Goal: Obtain resource: Obtain resource

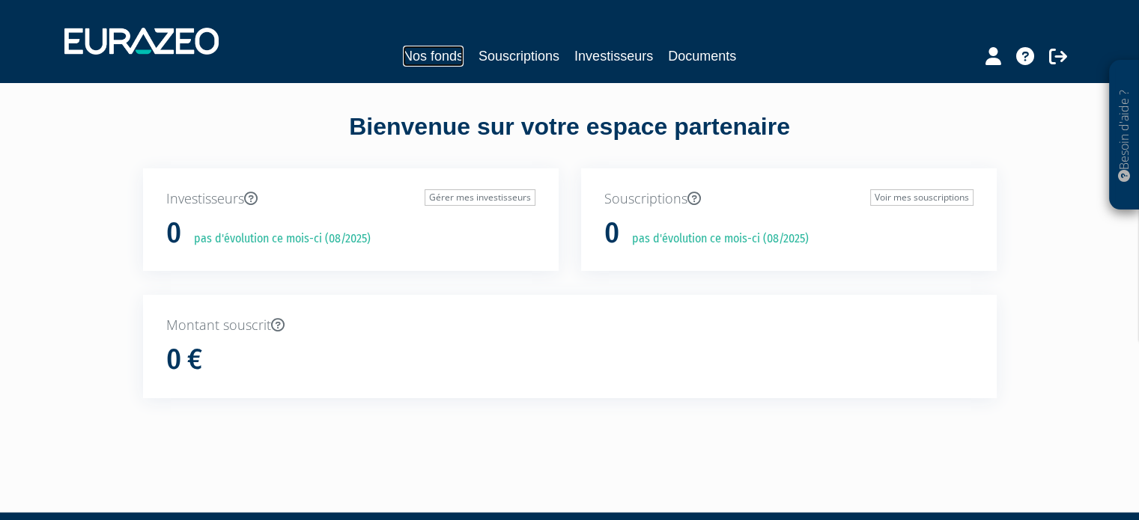
click at [428, 59] on link "Nos fonds" at bounding box center [433, 56] width 61 height 21
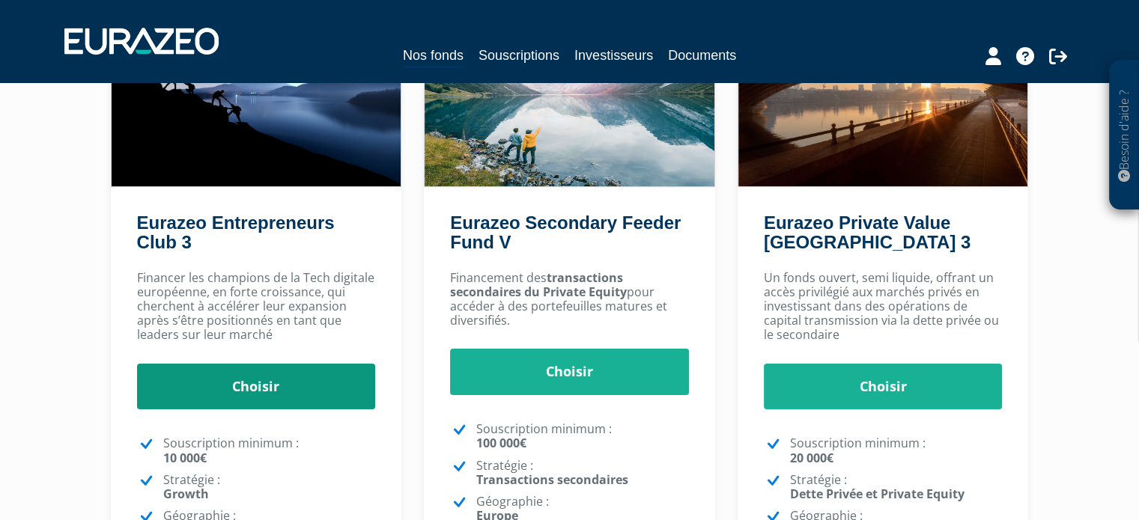
scroll to position [229, 0]
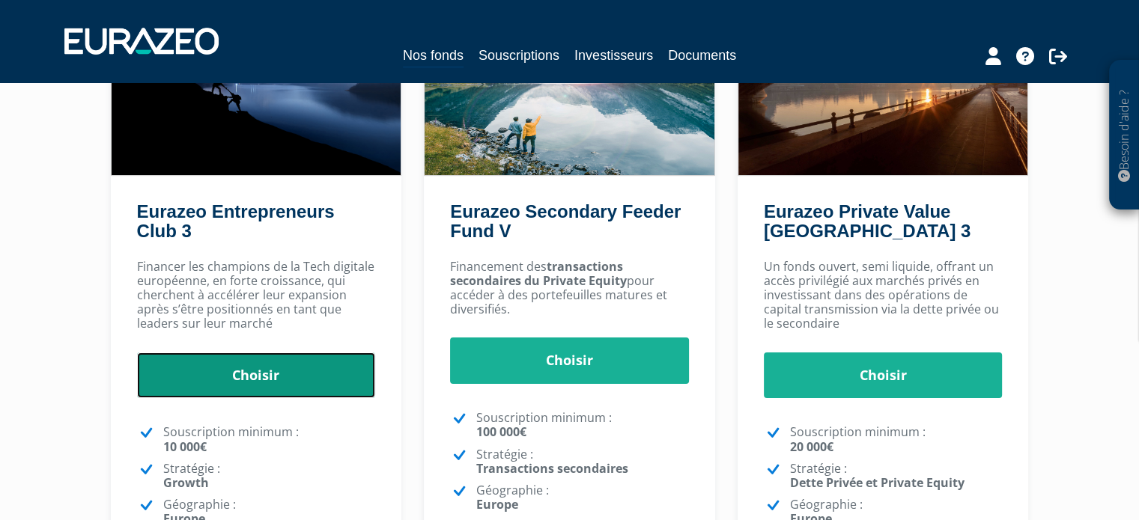
click at [246, 356] on link "Choisir" at bounding box center [256, 376] width 239 height 46
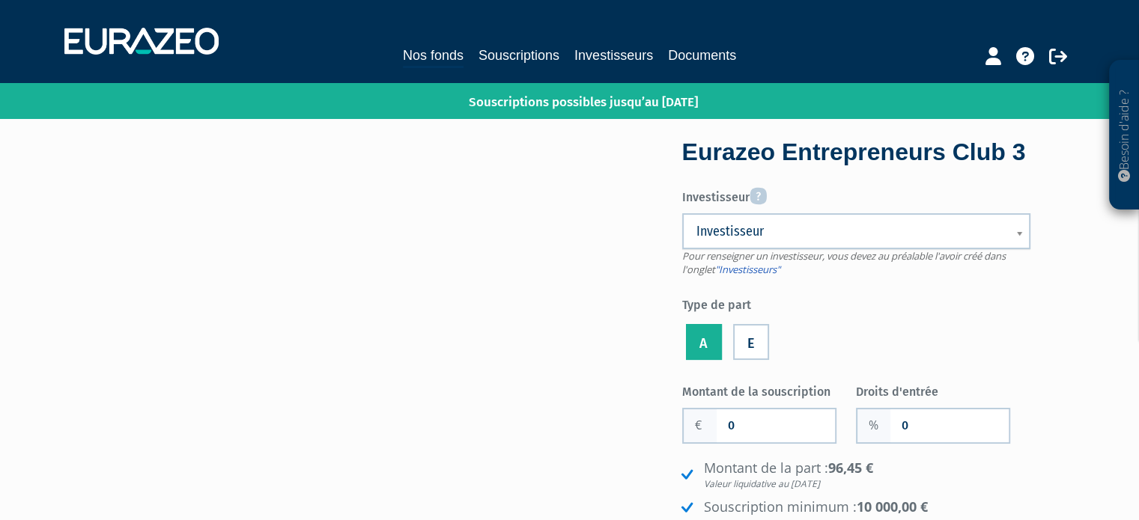
click at [726, 240] on span "Investisseur" at bounding box center [846, 231] width 300 height 18
click at [837, 363] on ul "A E" at bounding box center [856, 342] width 348 height 43
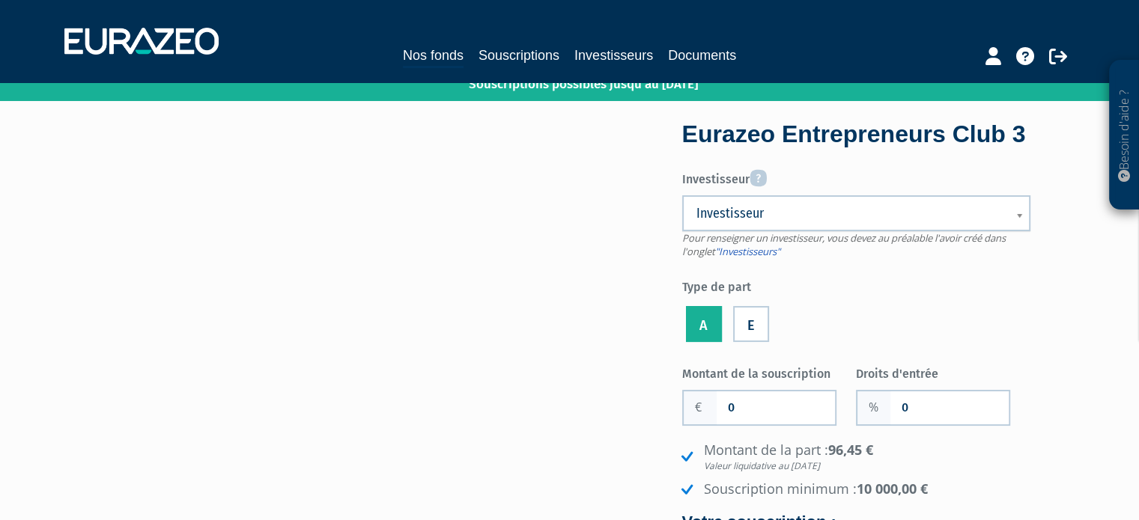
scroll to position [12, 0]
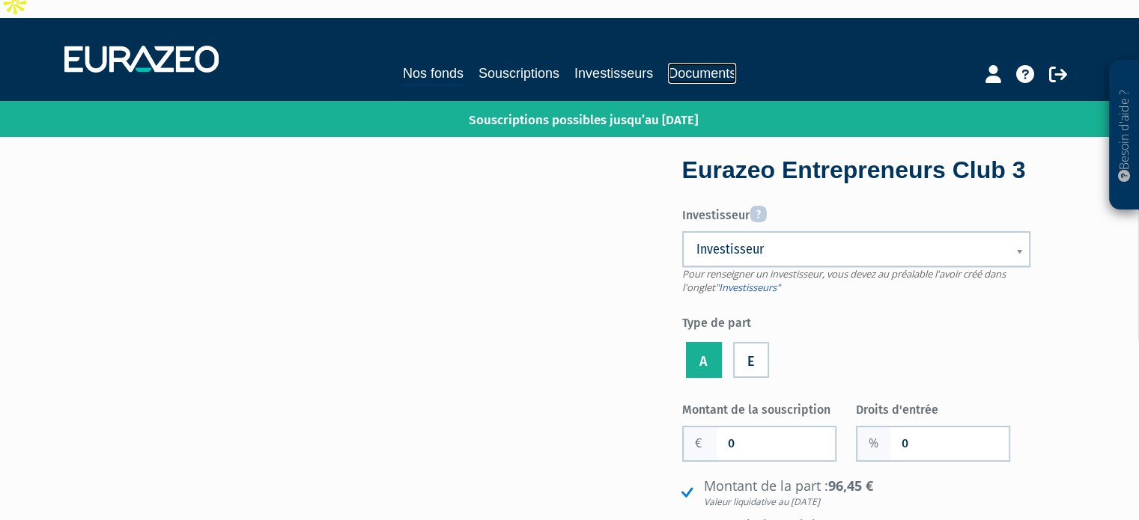
click at [694, 63] on link "Documents" at bounding box center [702, 73] width 68 height 21
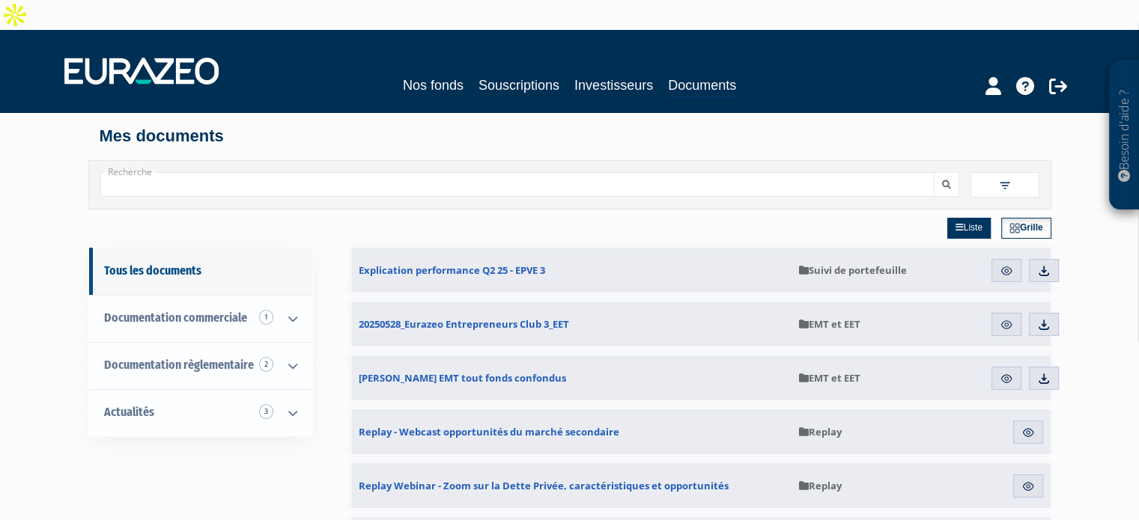
click at [592, 68] on div "Nos fonds Souscriptions Investisseurs Documents" at bounding box center [569, 70] width 1032 height 55
click at [597, 75] on link "Investisseurs" at bounding box center [613, 85] width 79 height 21
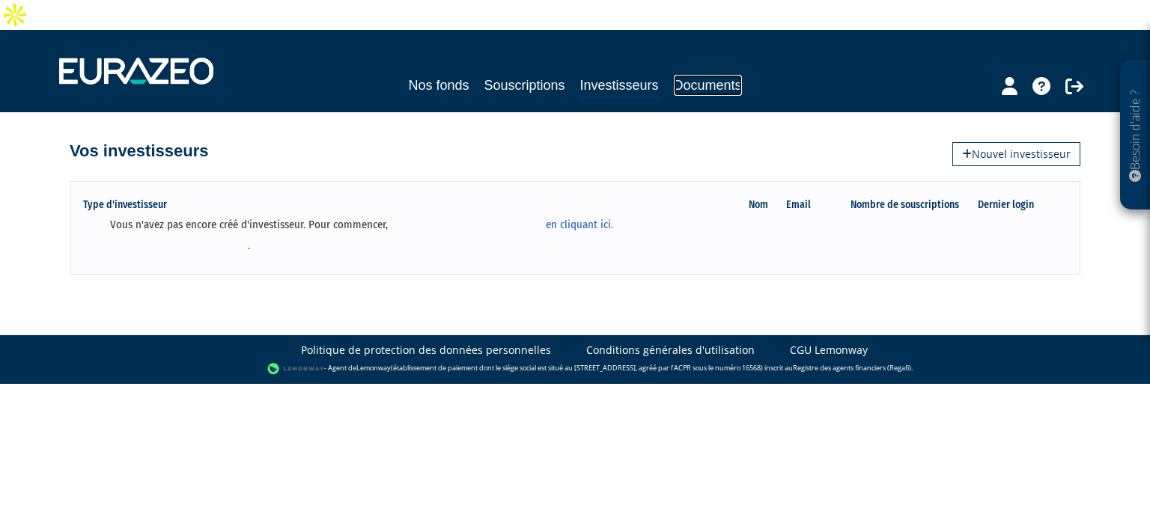
click at [717, 75] on link "Documents" at bounding box center [708, 85] width 68 height 21
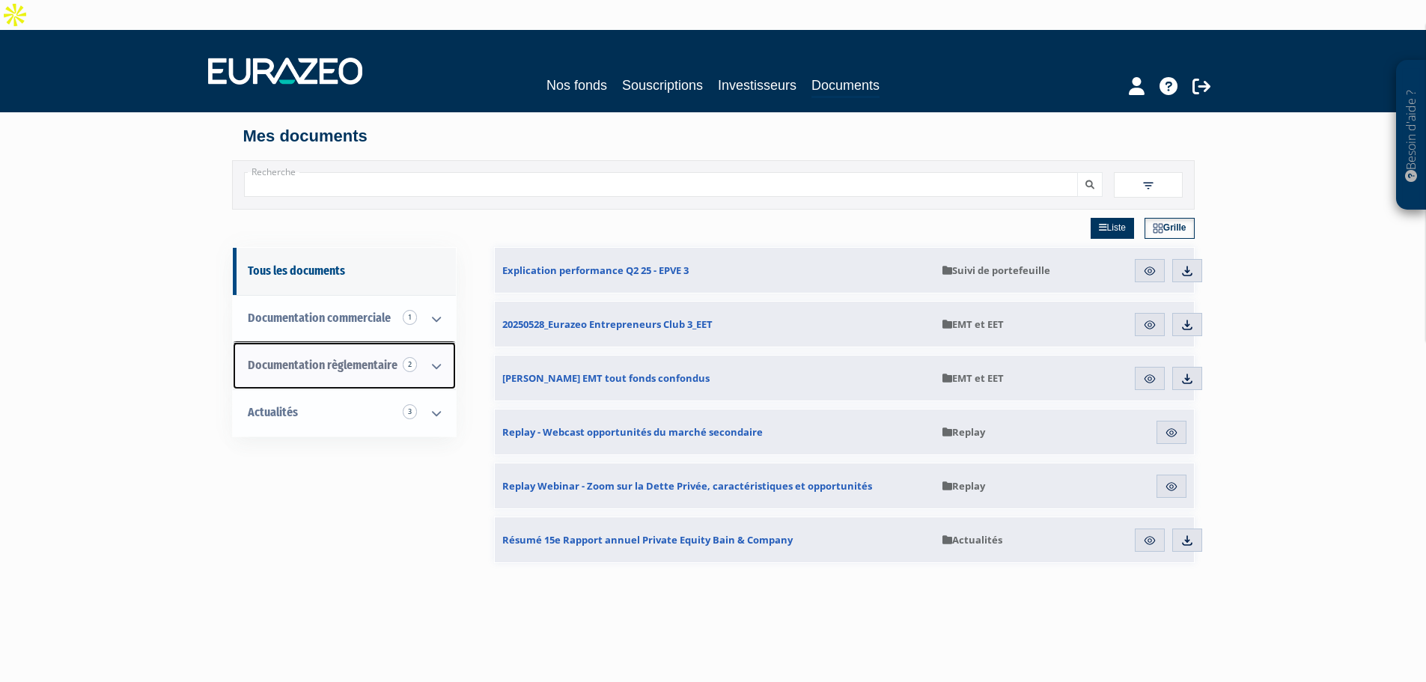
click at [365, 358] on span "Documentation règlementaire 2" at bounding box center [323, 365] width 150 height 14
